Goal: Transaction & Acquisition: Register for event/course

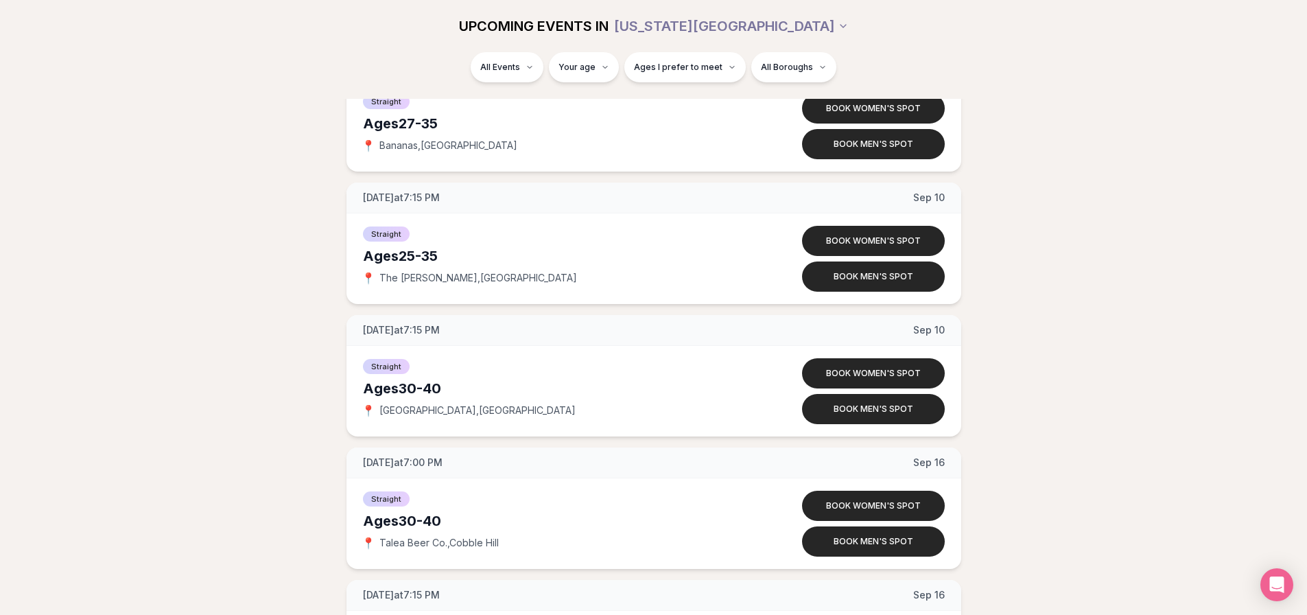
scroll to position [4539, 0]
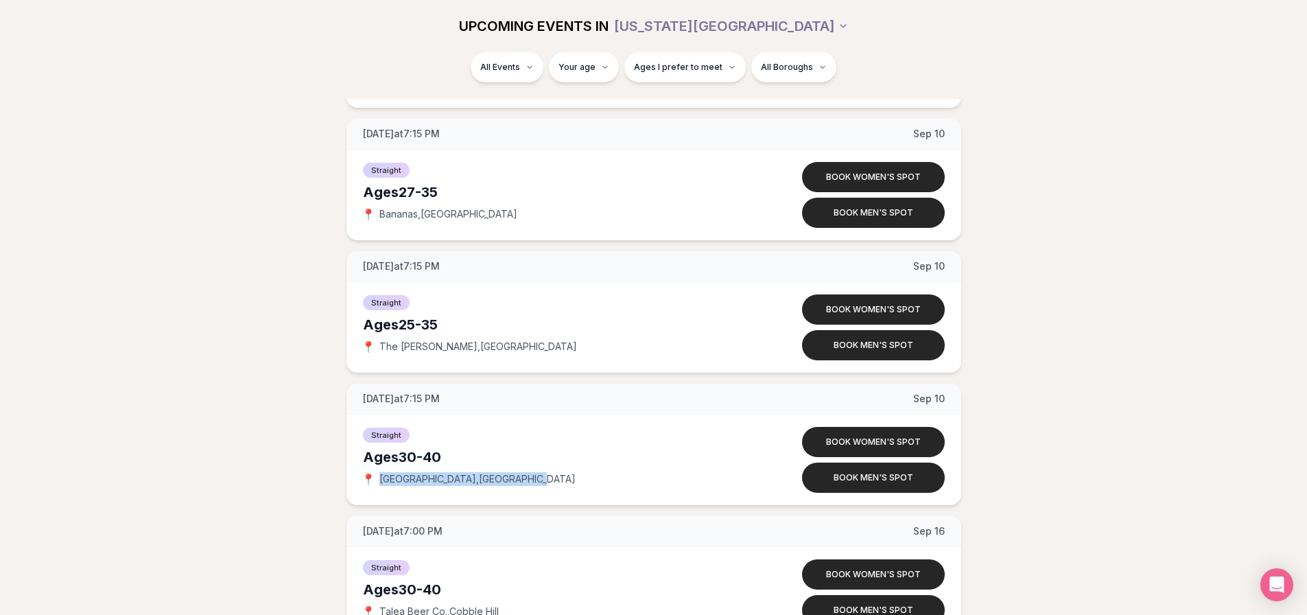
drag, startPoint x: 377, startPoint y: 480, endPoint x: 511, endPoint y: 479, distance: 134.5
click at [511, 479] on div "📍 [GEOGRAPHIC_DATA] , [GEOGRAPHIC_DATA]" at bounding box center [556, 479] width 387 height 14
copy span "[GEOGRAPHIC_DATA] , [GEOGRAPHIC_DATA]"
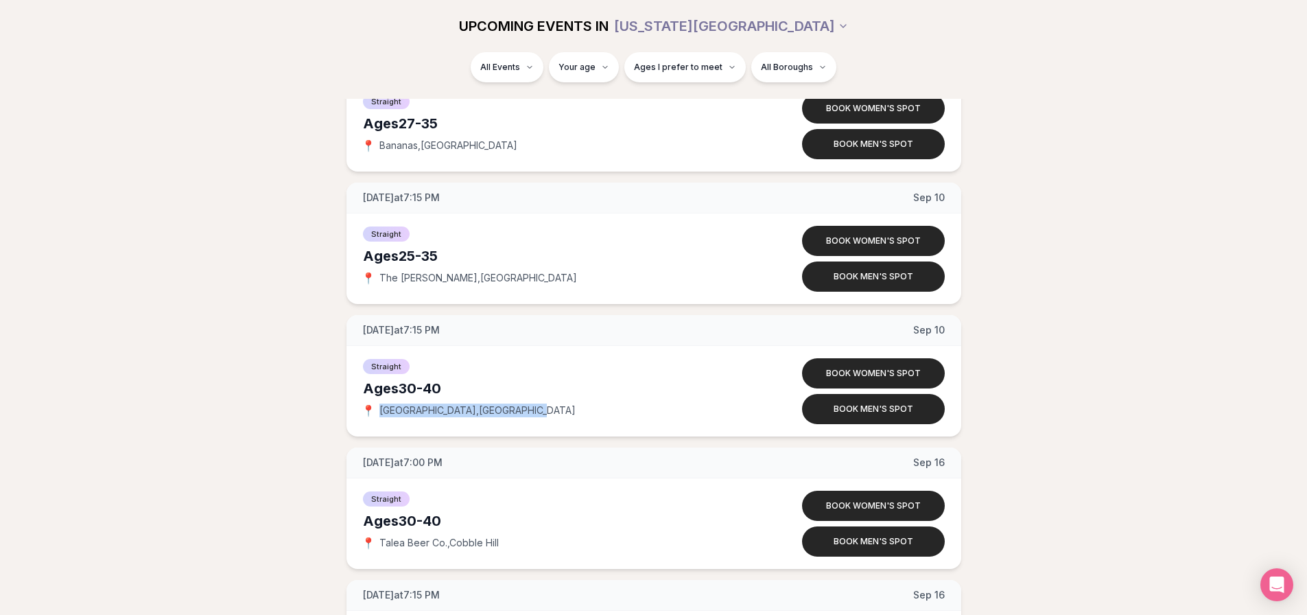
click at [902, 375] on button "Book women's spot" at bounding box center [873, 373] width 143 height 30
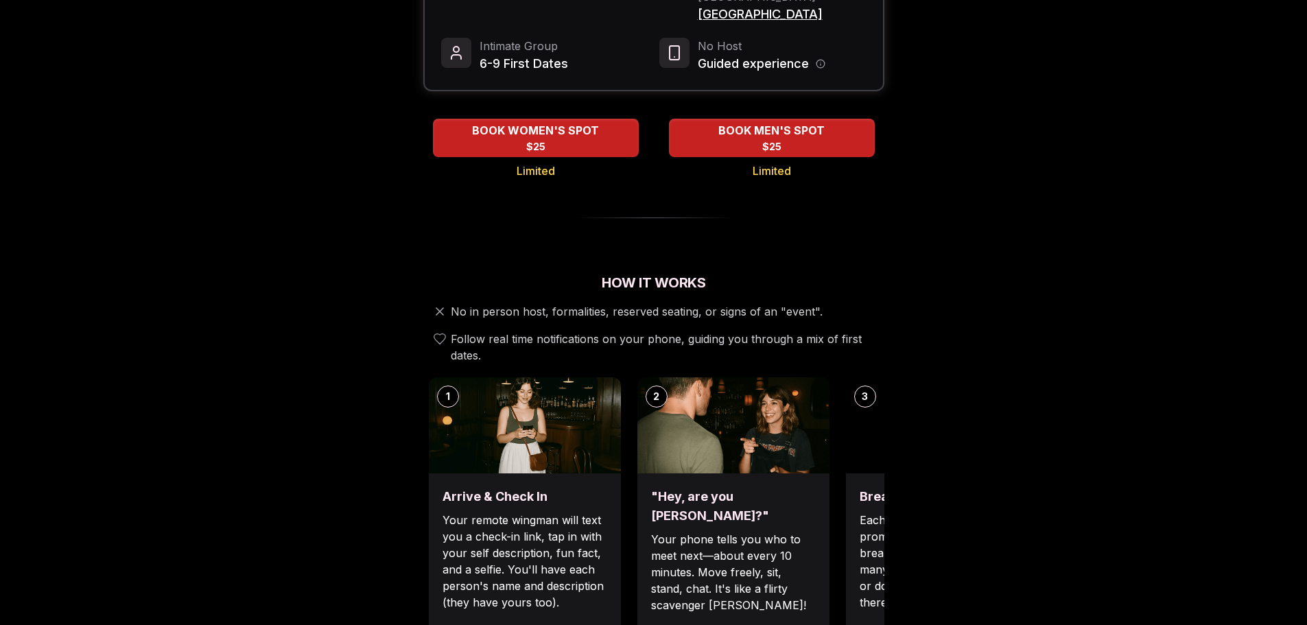
scroll to position [69, 0]
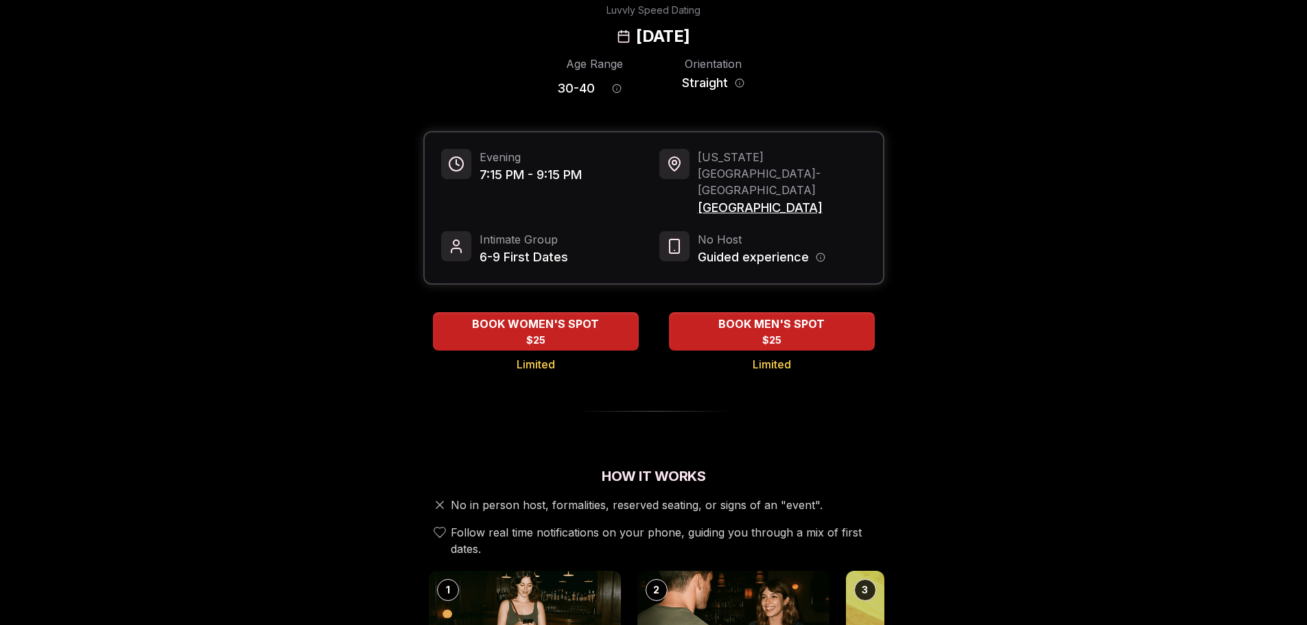
click at [539, 334] on span "$25" at bounding box center [535, 341] width 19 height 14
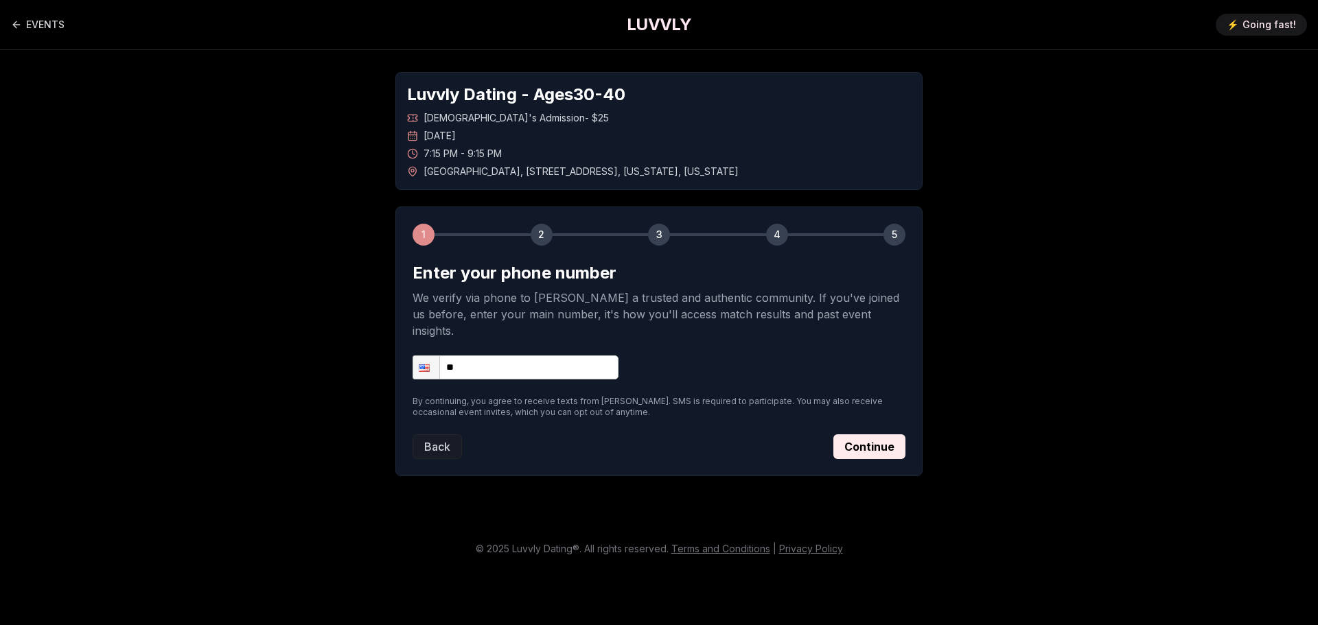
click at [498, 355] on input "**" at bounding box center [515, 367] width 206 height 24
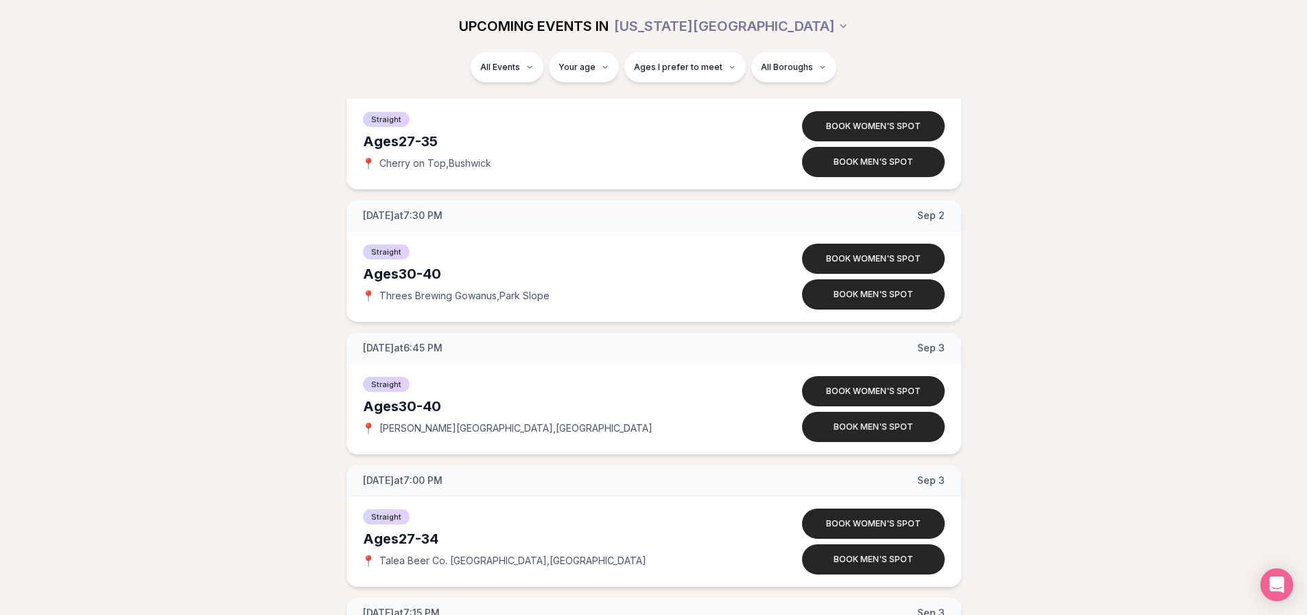
scroll to position [3166, 0]
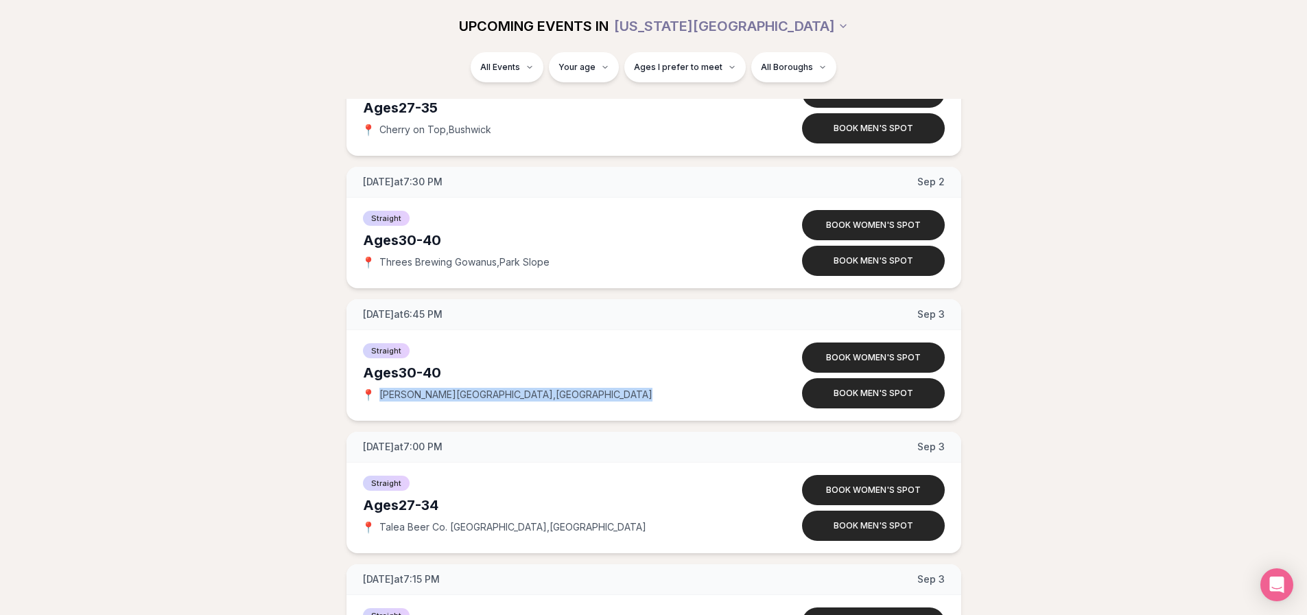
drag, startPoint x: 380, startPoint y: 395, endPoint x: 506, endPoint y: 388, distance: 126.5
click at [506, 388] on div "📍 [PERSON_NAME][GEOGRAPHIC_DATA] , [GEOGRAPHIC_DATA]" at bounding box center [556, 395] width 387 height 14
drag, startPoint x: 488, startPoint y: 392, endPoint x: 470, endPoint y: 396, distance: 18.3
copy span "[PERSON_NAME][GEOGRAPHIC_DATA] , [GEOGRAPHIC_DATA]"
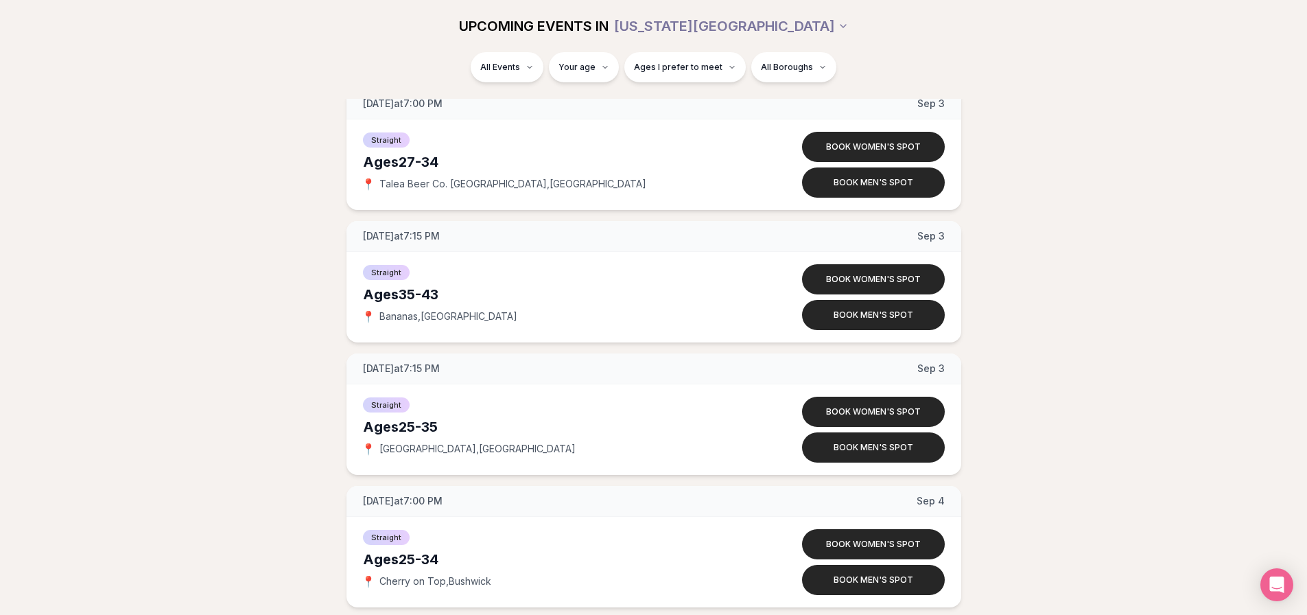
scroll to position [3441, 0]
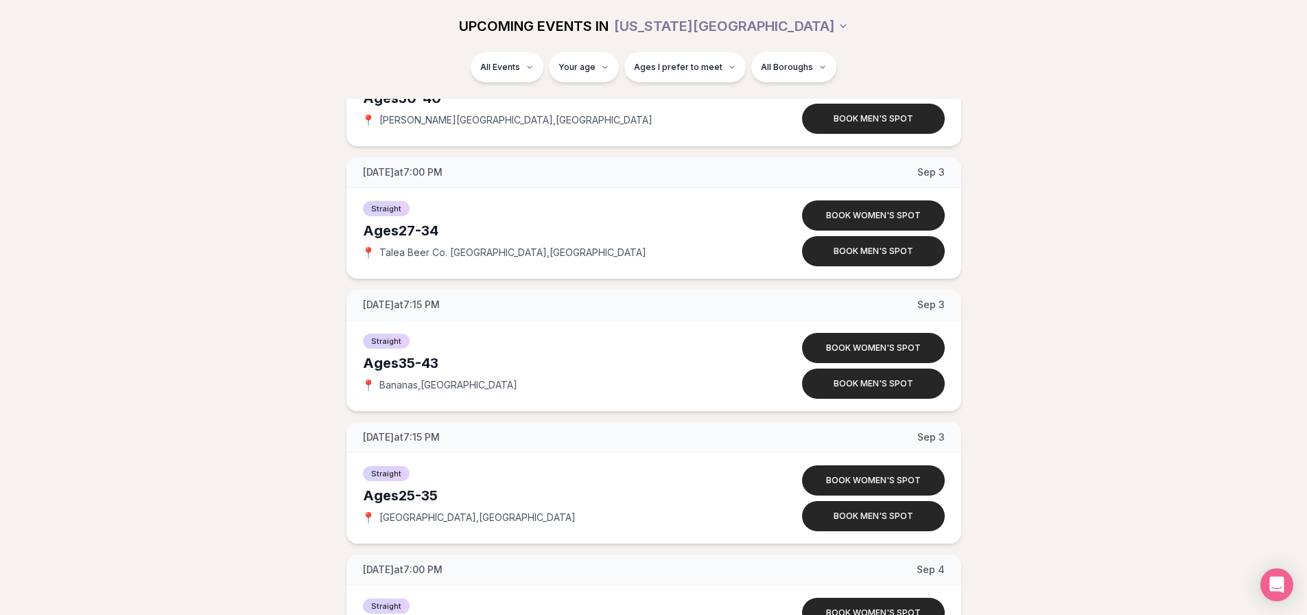
click at [1056, 418] on div "[DATE] at 6:45 PM [DATE] Ages [DEMOGRAPHIC_DATA] Straight 📍 [PERSON_NAME][GEOGR…" at bounding box center [653, 549] width 1263 height 7406
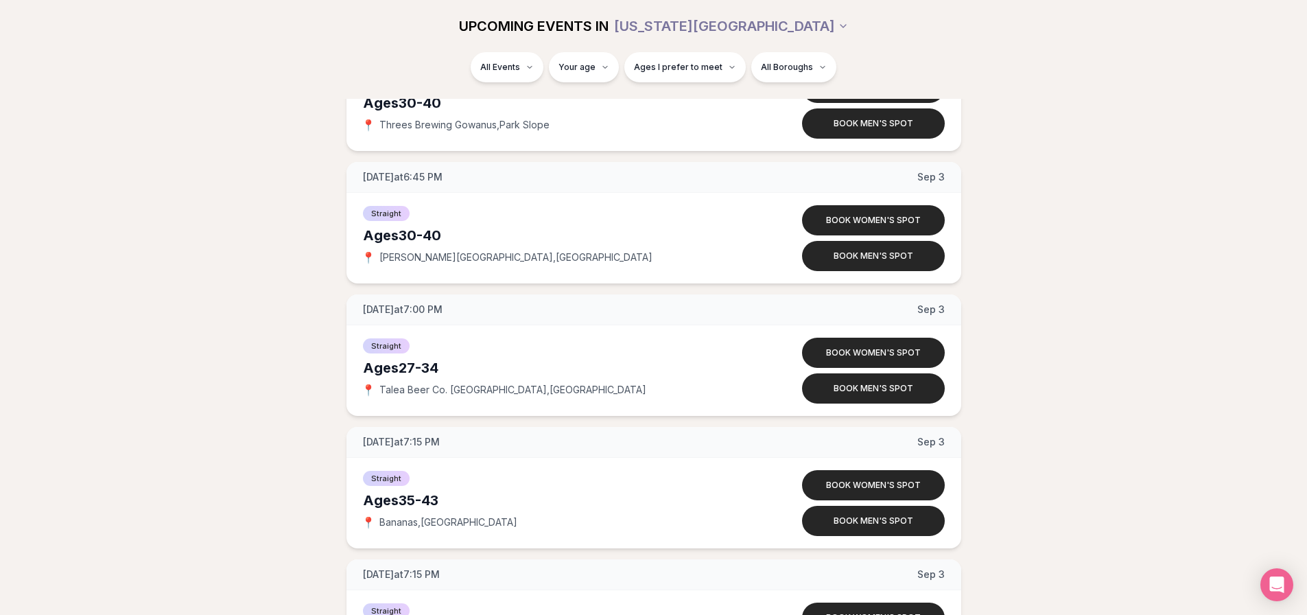
scroll to position [3235, 0]
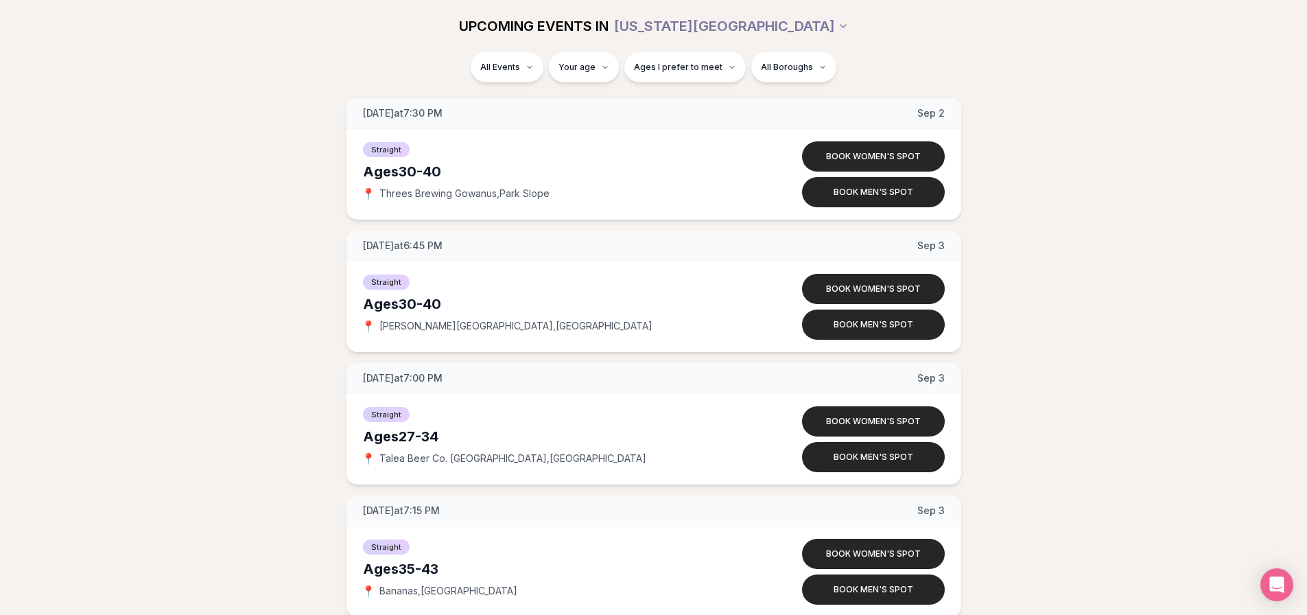
click at [902, 288] on button "Book women's spot" at bounding box center [873, 289] width 143 height 30
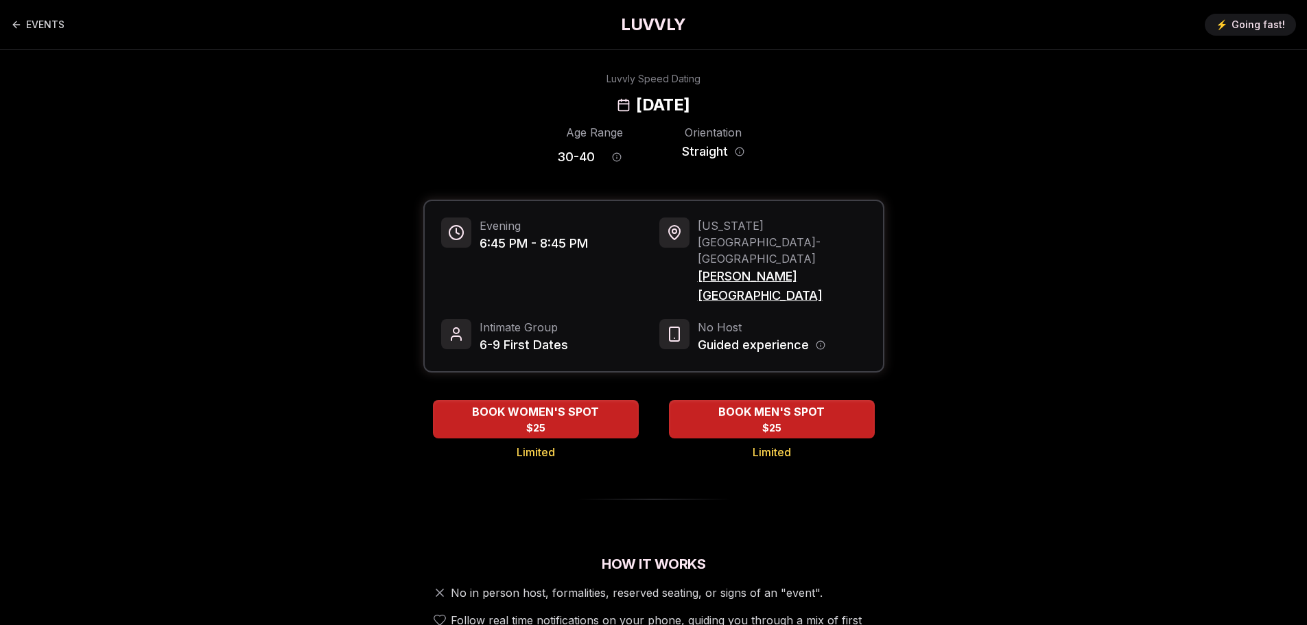
click at [544, 421] on span "$25" at bounding box center [535, 428] width 19 height 14
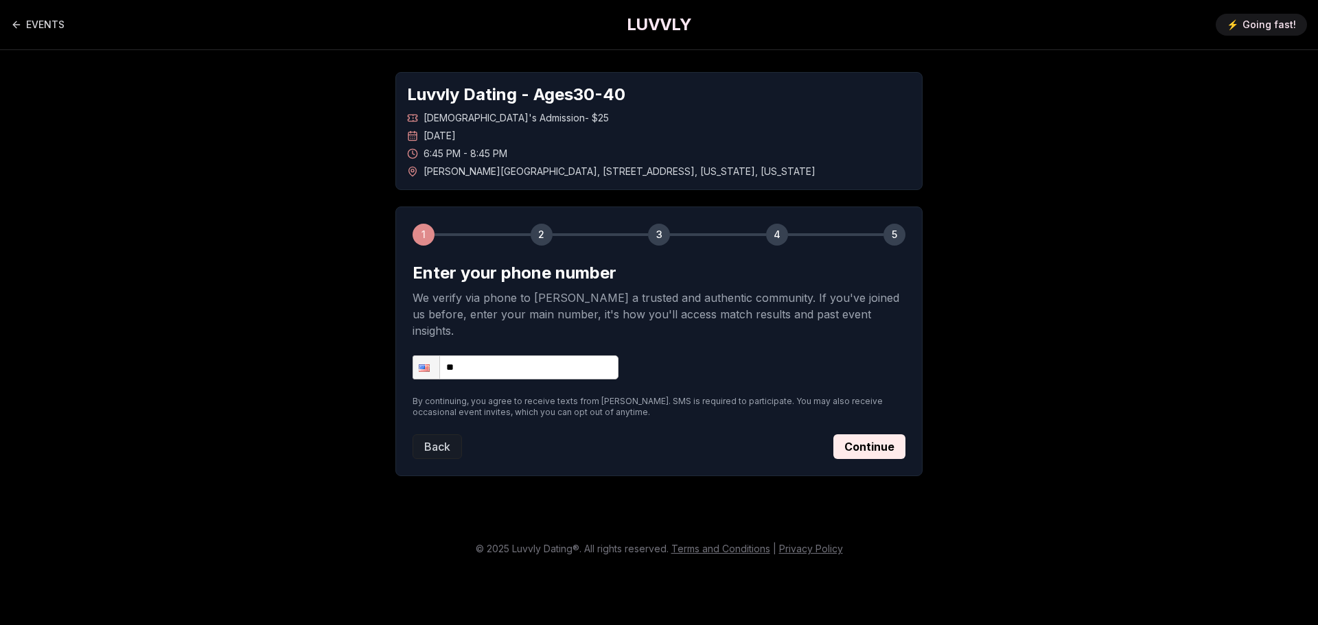
click at [514, 355] on input "**" at bounding box center [515, 367] width 206 height 24
type input "**********"
click at [874, 434] on button "Continue" at bounding box center [869, 446] width 72 height 25
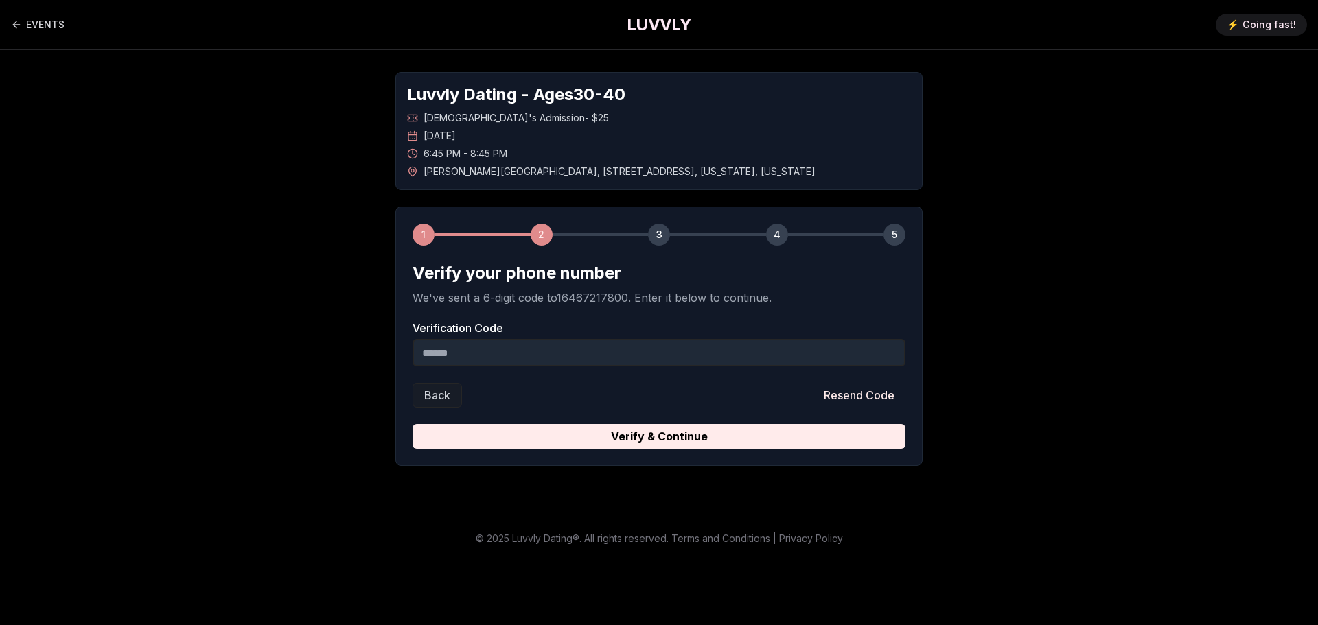
click at [452, 357] on input "Verification Code" at bounding box center [658, 352] width 493 height 27
type input "******"
click at [651, 434] on button "Verify & Continue" at bounding box center [658, 436] width 493 height 25
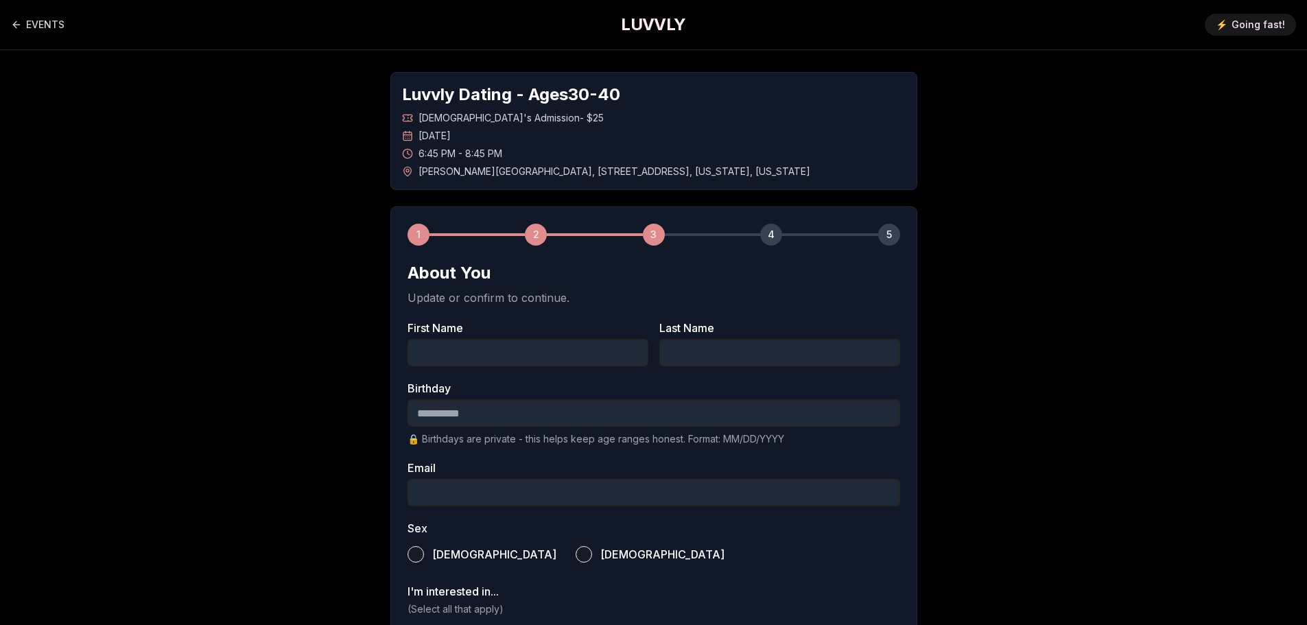
click at [580, 351] on input "First Name" at bounding box center [528, 352] width 241 height 27
type input "*"
type input "******"
type input "********"
click at [430, 410] on input "Birthday" at bounding box center [654, 412] width 493 height 27
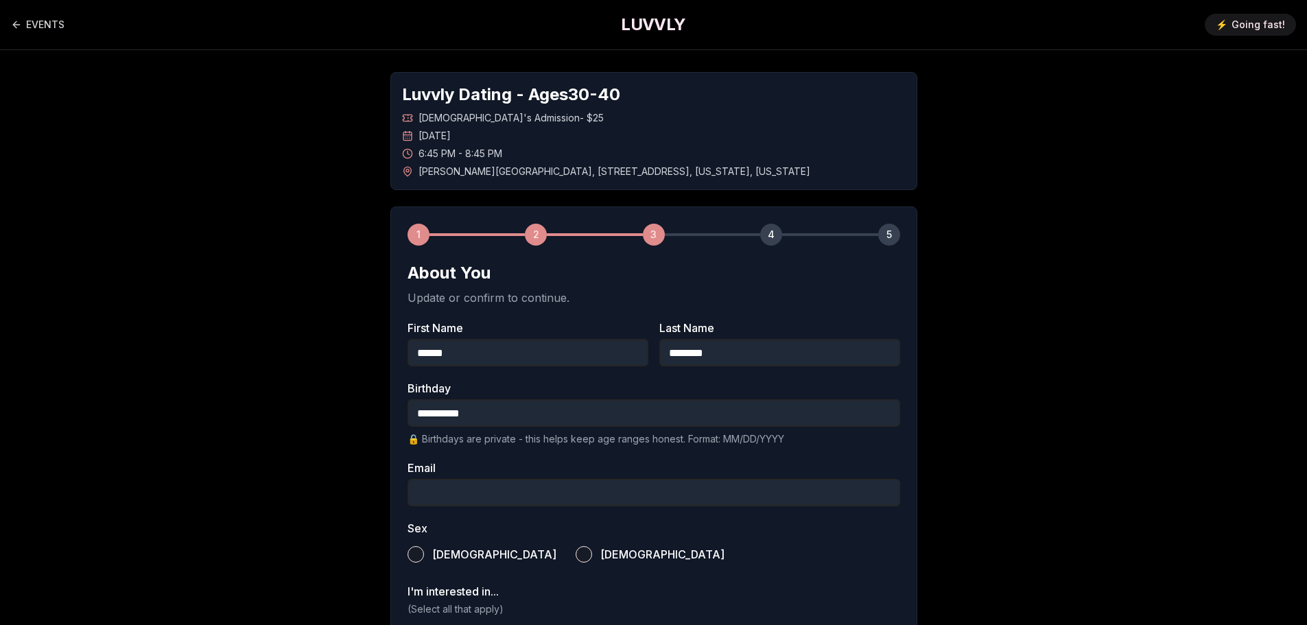
scroll to position [69, 0]
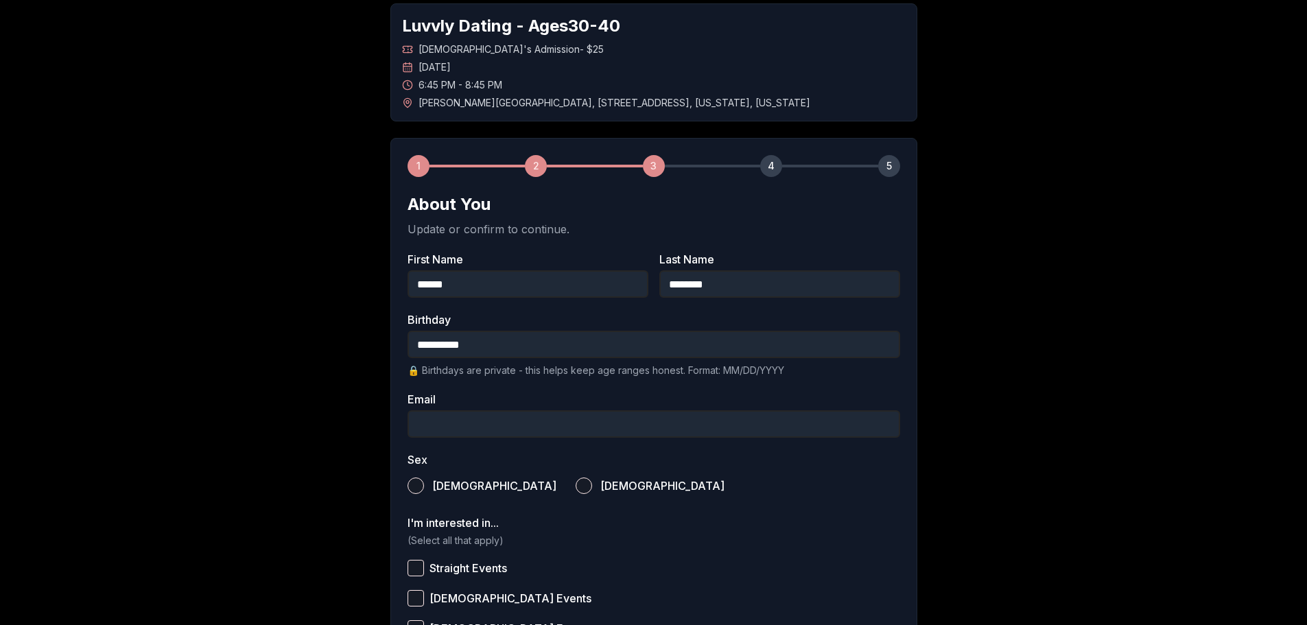
type input "**********"
click at [522, 422] on input "Email" at bounding box center [654, 423] width 493 height 27
type input "**********"
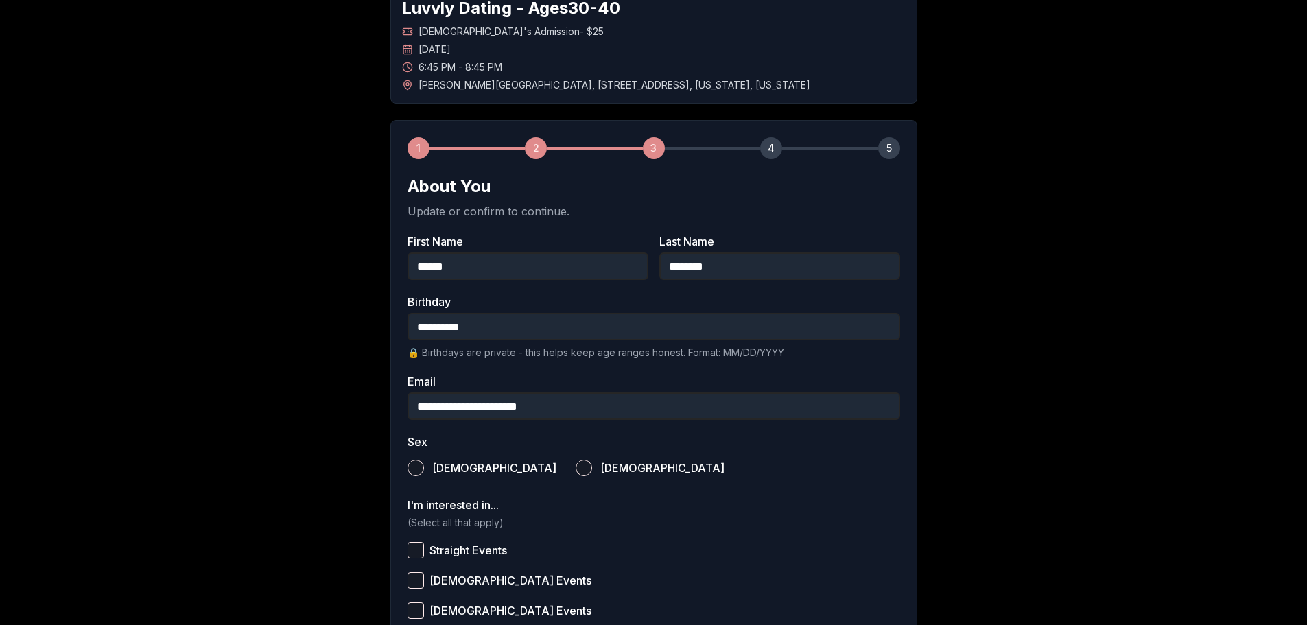
scroll to position [137, 0]
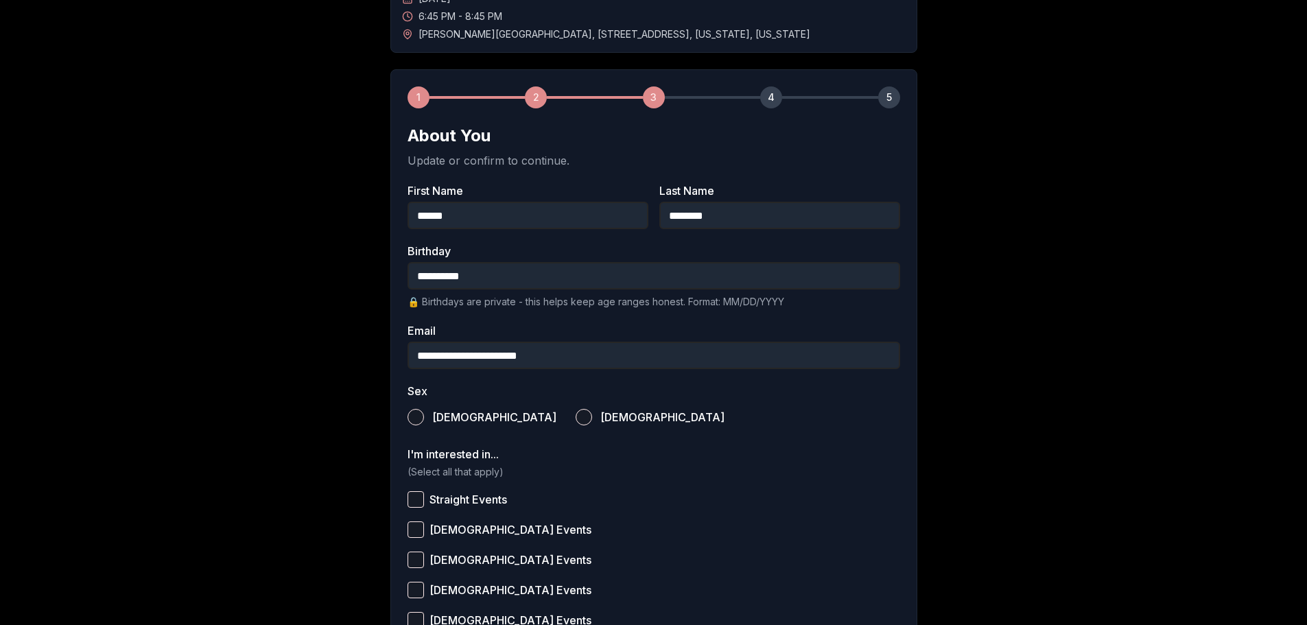
click at [576, 412] on button "[DEMOGRAPHIC_DATA]" at bounding box center [584, 417] width 16 height 16
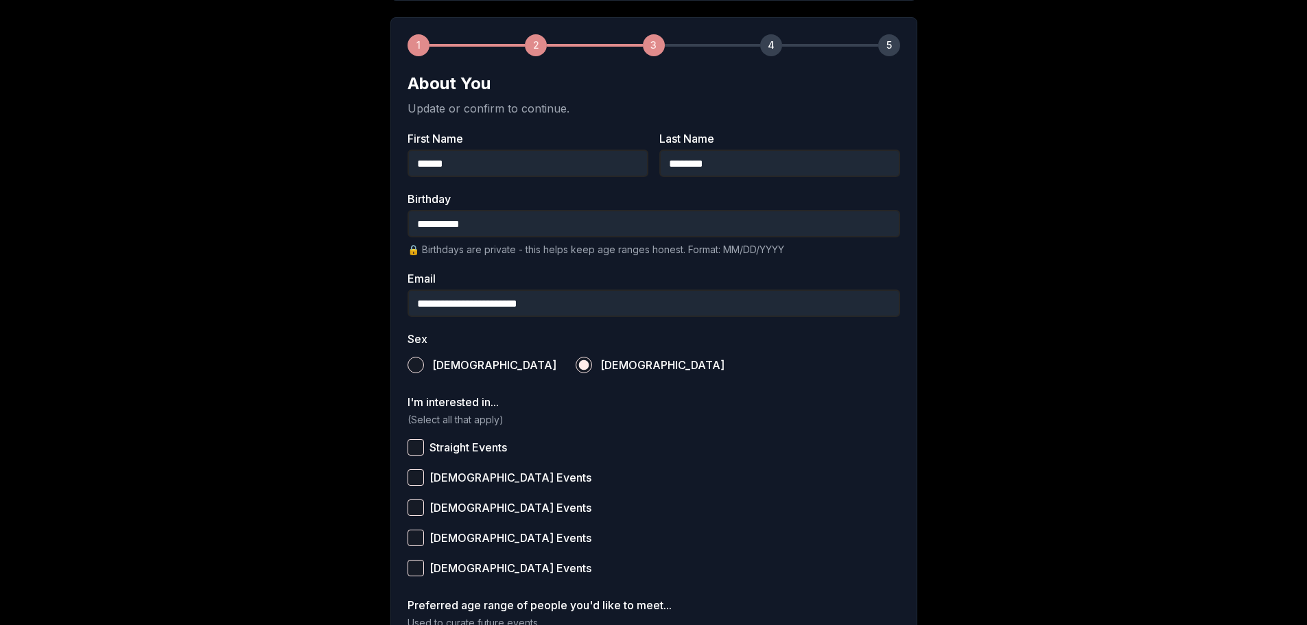
scroll to position [275, 0]
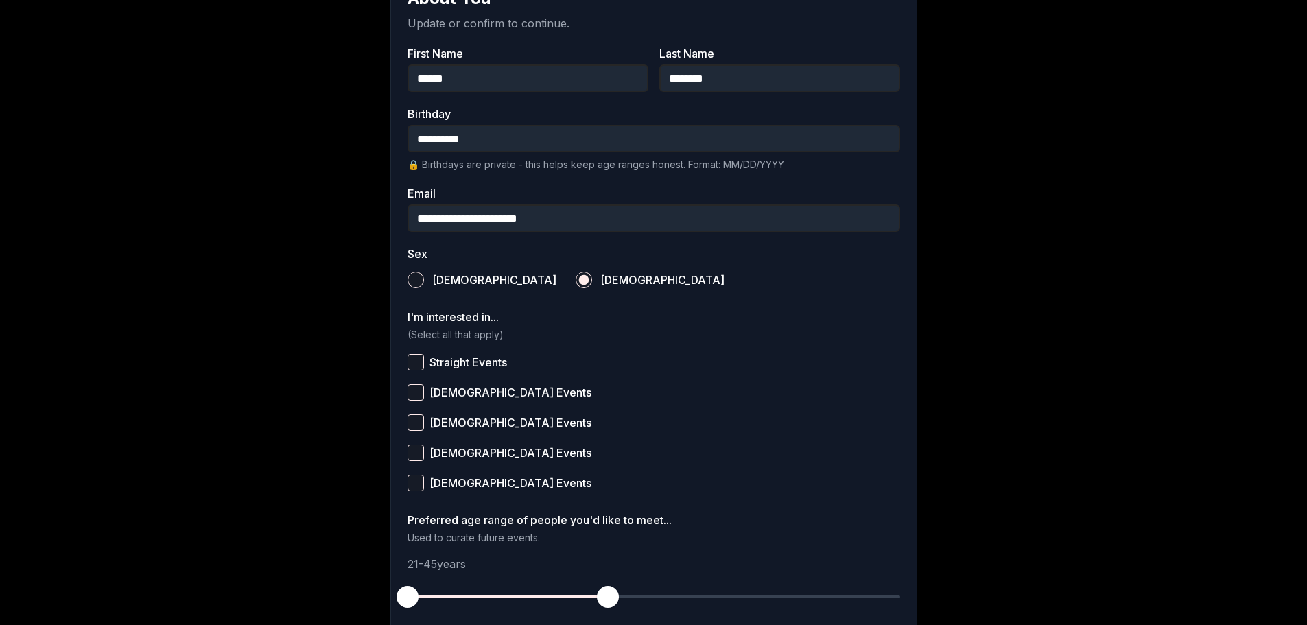
click at [414, 367] on button "Straight Events" at bounding box center [416, 362] width 16 height 16
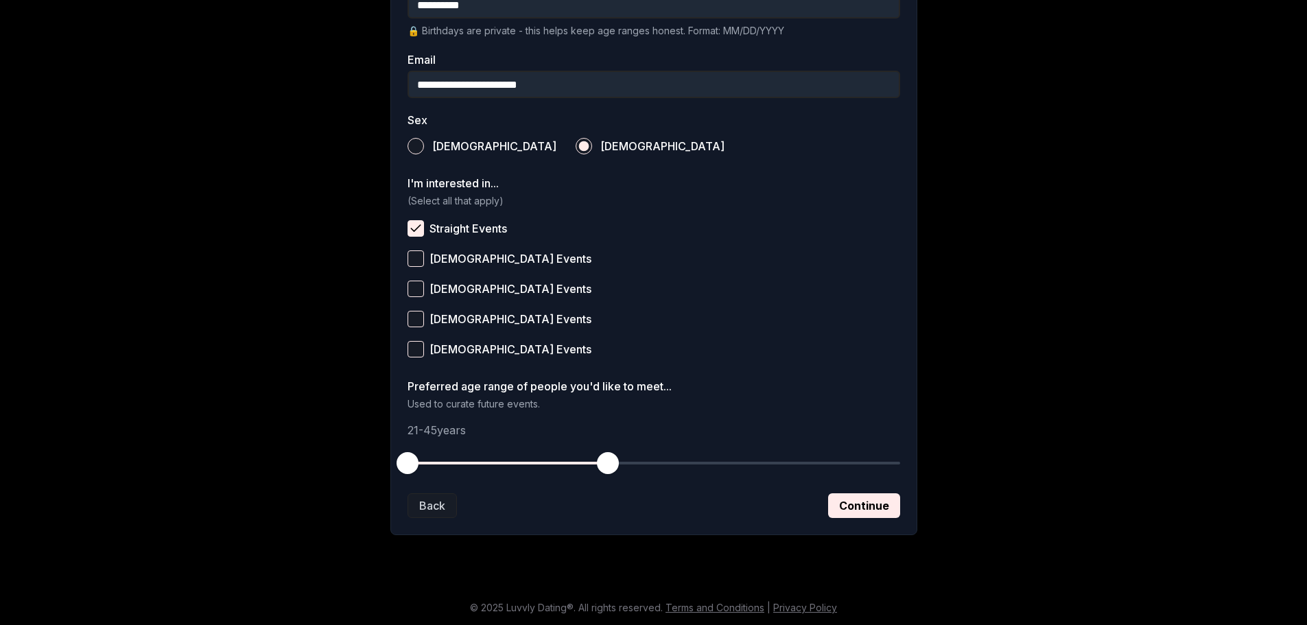
scroll to position [409, 0]
drag, startPoint x: 404, startPoint y: 460, endPoint x: 491, endPoint y: 454, distance: 87.4
click at [491, 454] on span "button" at bounding box center [491, 463] width 22 height 22
click at [861, 508] on button "Continue" at bounding box center [864, 505] width 72 height 25
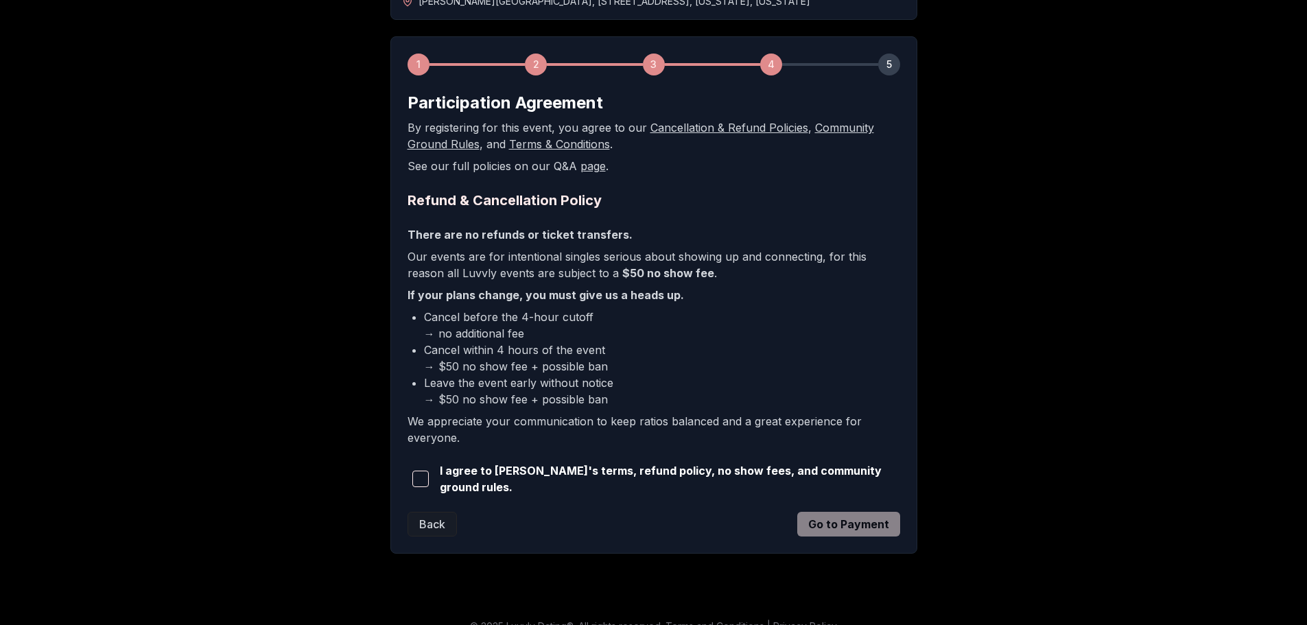
scroll to position [187, 0]
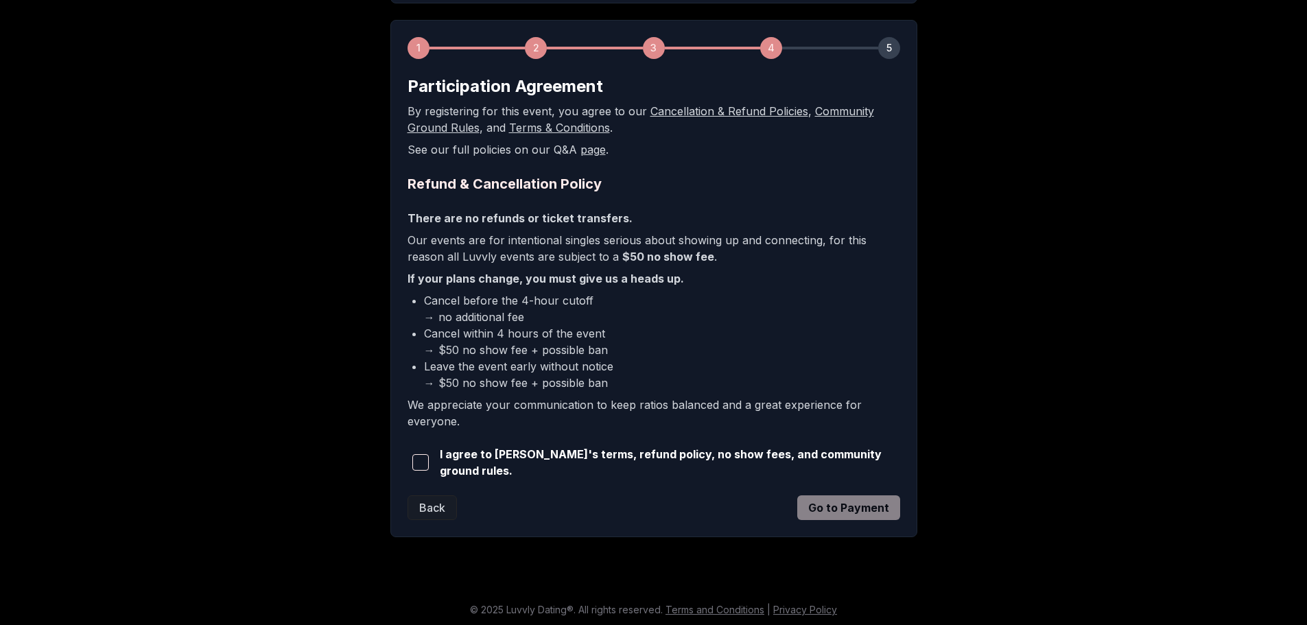
click at [417, 463] on span "button" at bounding box center [420, 462] width 16 height 16
click at [841, 509] on button "Go to Payment" at bounding box center [848, 507] width 103 height 25
